Goal: Task Accomplishment & Management: Manage account settings

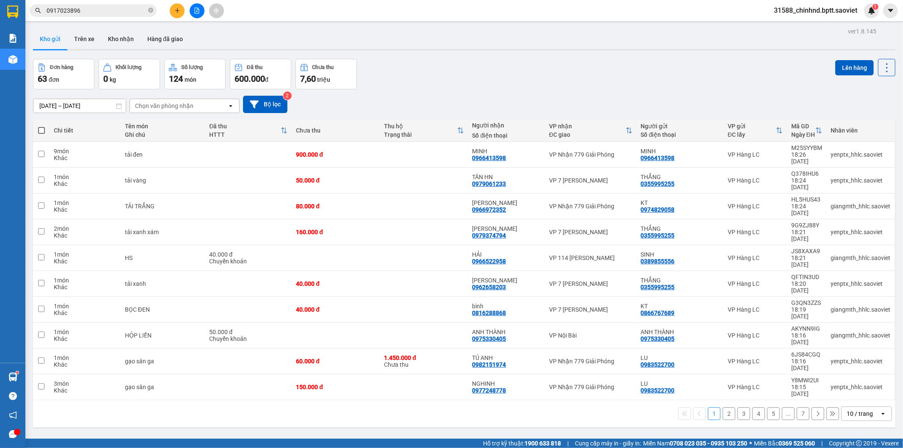
click at [811, 11] on span "31588_chinhnd.bptt.saoviet" at bounding box center [815, 10] width 97 height 11
click at [794, 25] on span "Đăng xuất" at bounding box center [820, 26] width 80 height 9
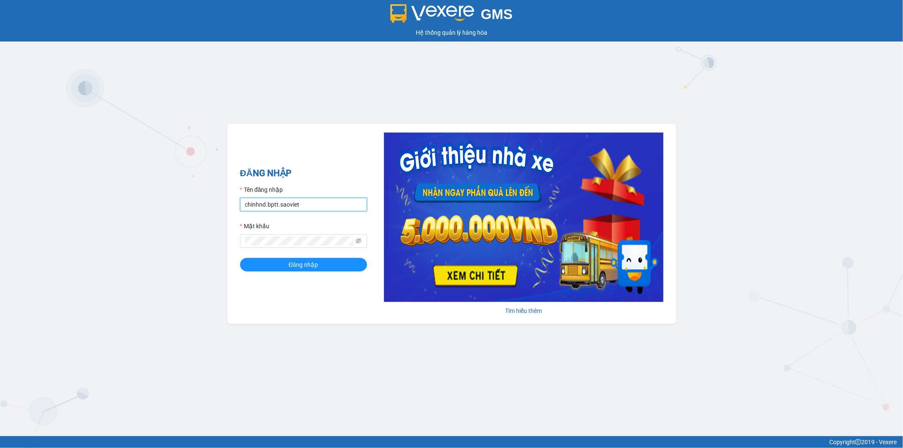
click at [301, 204] on input "chinhnd.bptt.saoviet" at bounding box center [303, 205] width 127 height 14
type input "chinhnd_km122.saoviet"
click at [311, 264] on span "Đăng nhập" at bounding box center [304, 264] width 30 height 9
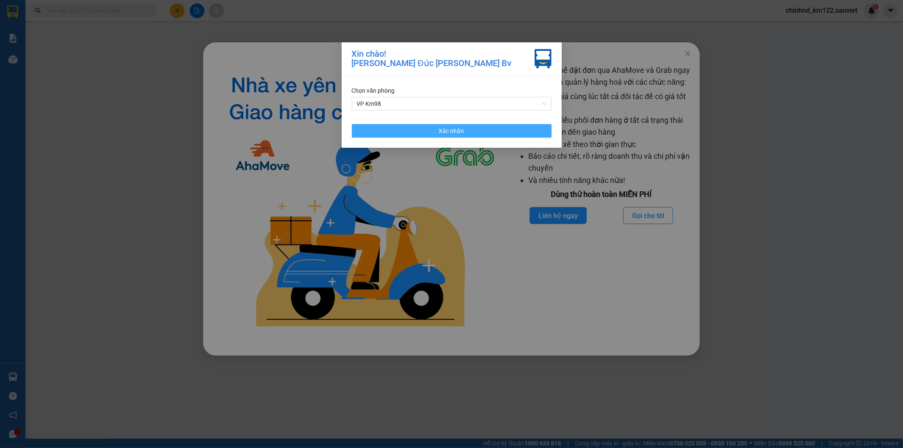
click at [441, 129] on span "Xác nhận" at bounding box center [451, 130] width 25 height 9
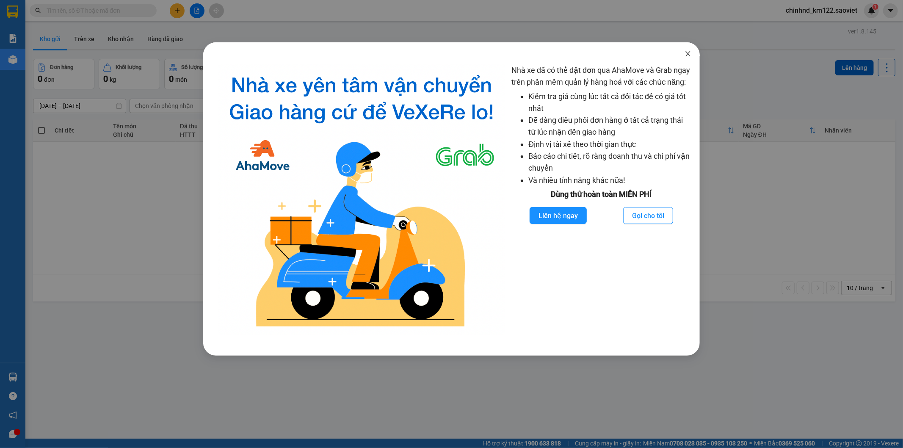
click at [686, 51] on icon "close" at bounding box center [687, 53] width 7 height 7
